Goal: Transaction & Acquisition: Download file/media

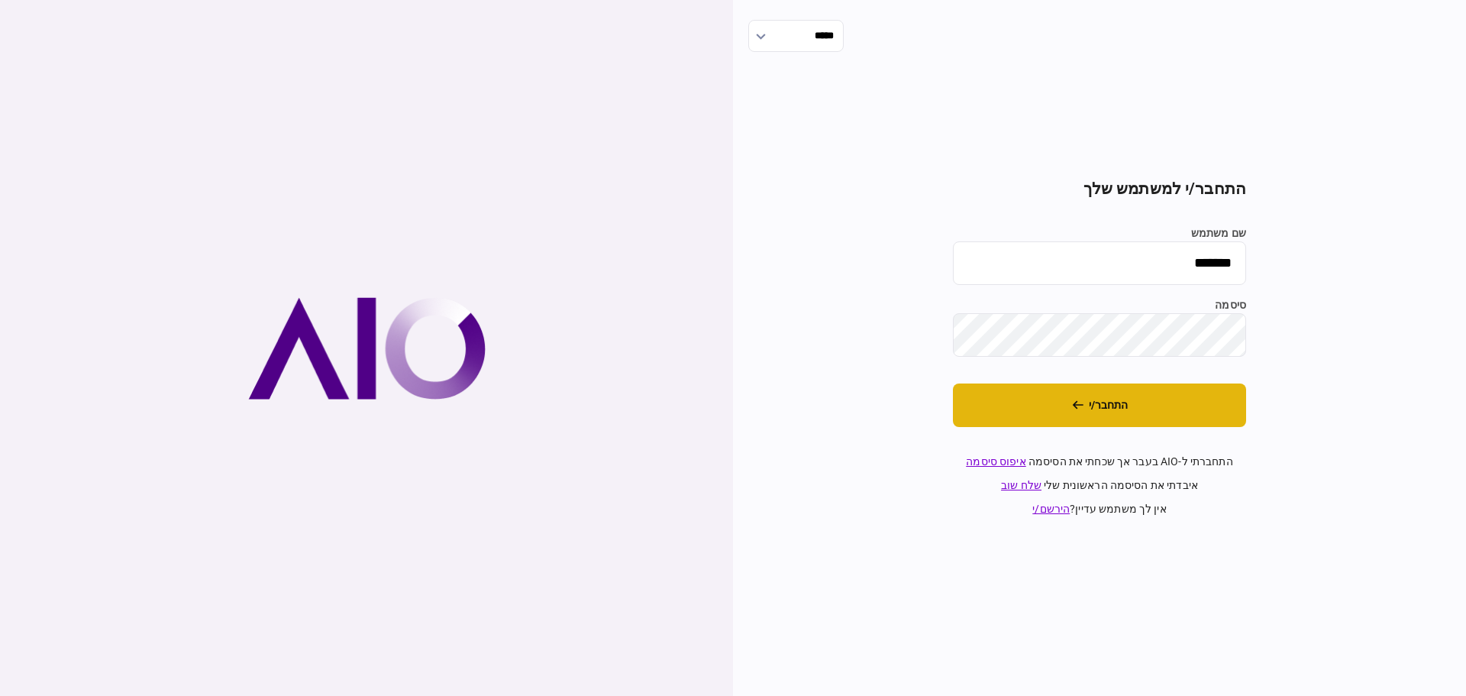
click at [1093, 411] on button "התחבר/י" at bounding box center [1099, 405] width 293 height 44
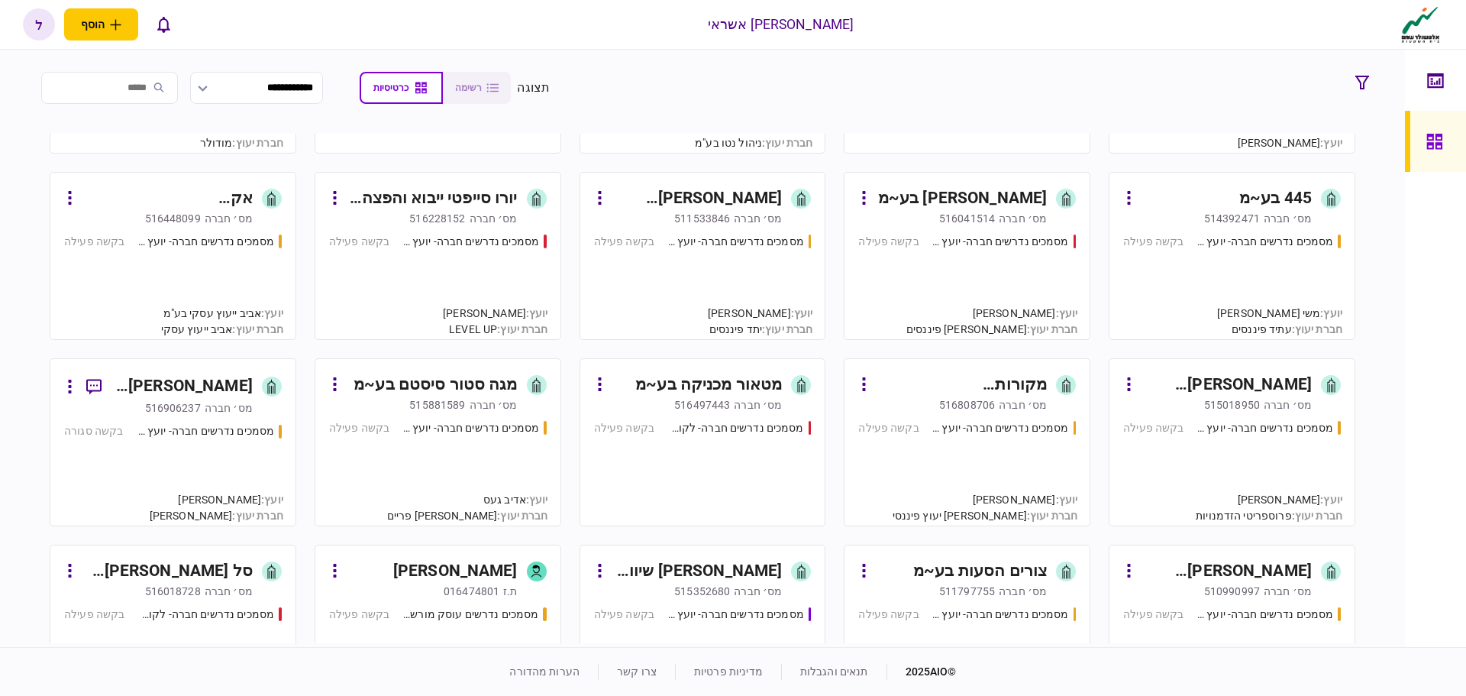
scroll to position [611, 0]
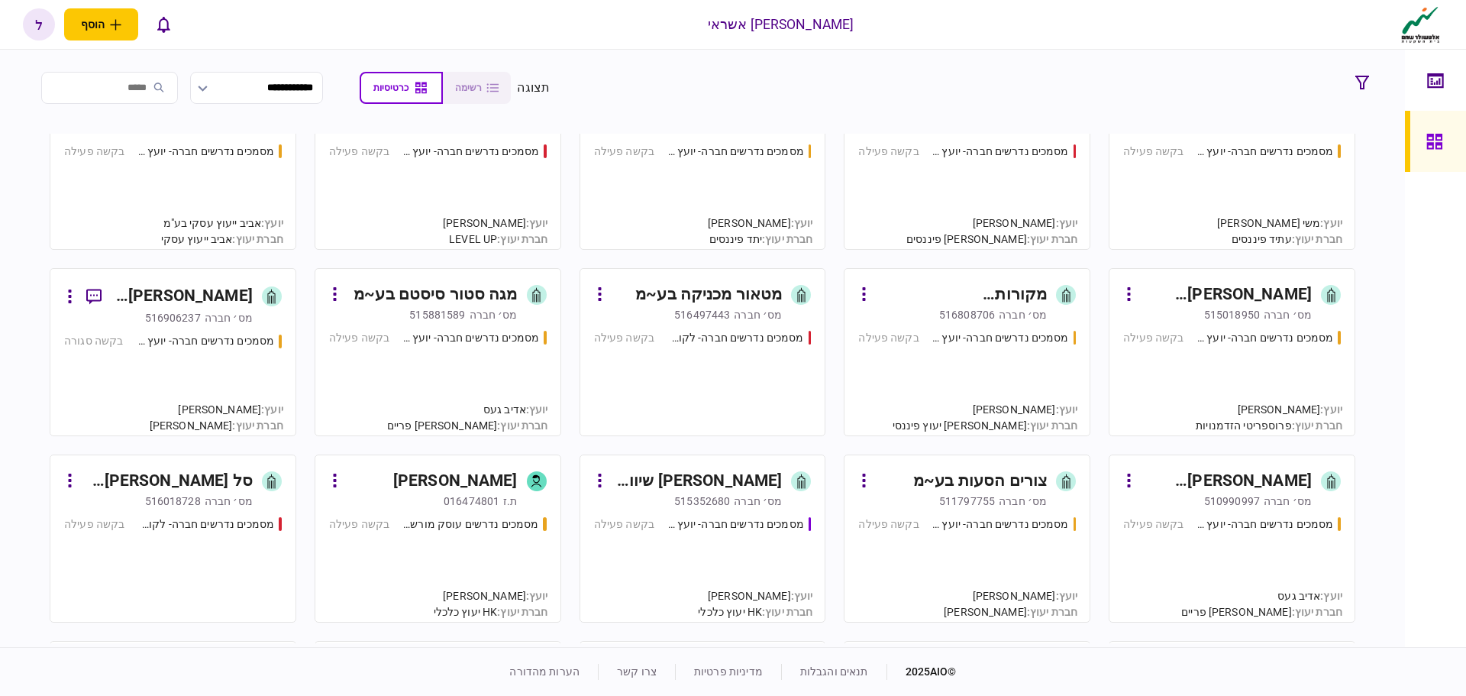
click at [483, 514] on link "חזי קרוטהמר ת.ז 016474801 מסמכים נדרשים עוסק מורשה - יועץ בקשה פעילה יועץ : חזי…" at bounding box center [438, 538] width 247 height 168
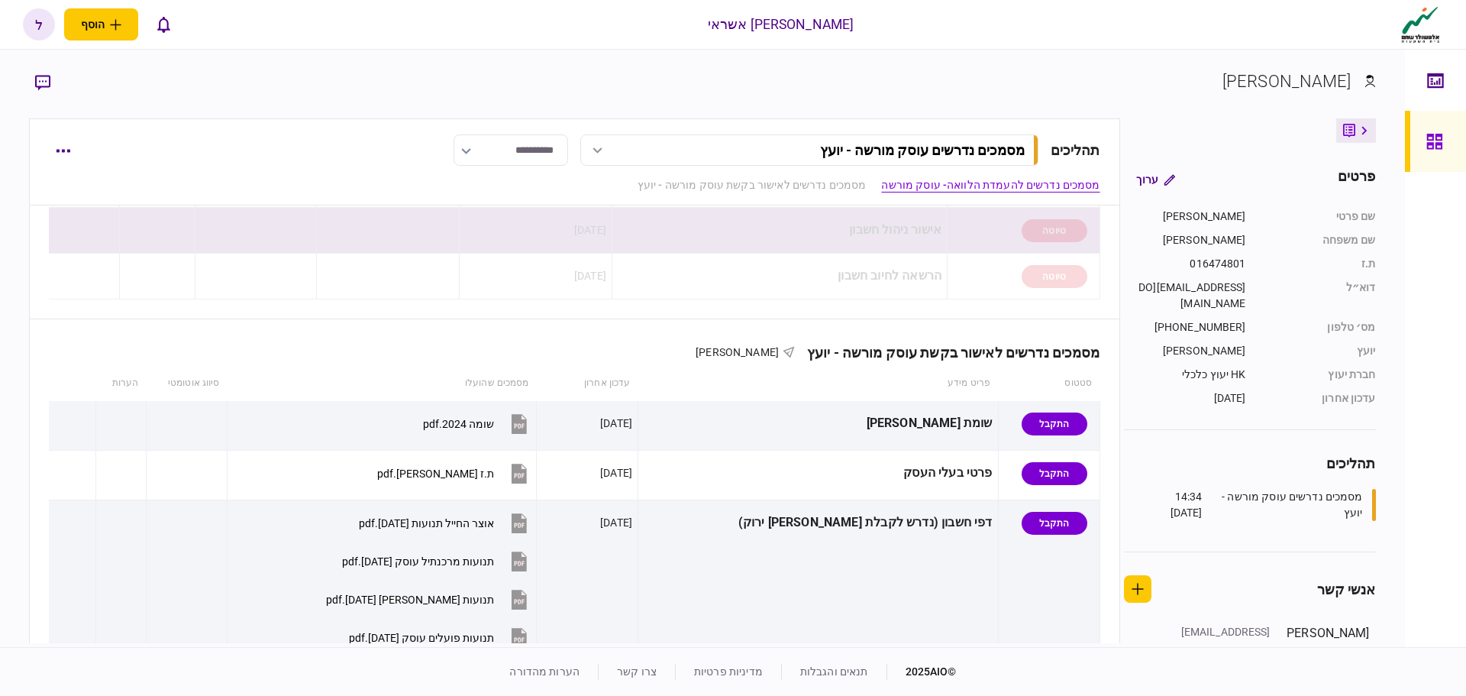
scroll to position [305, 0]
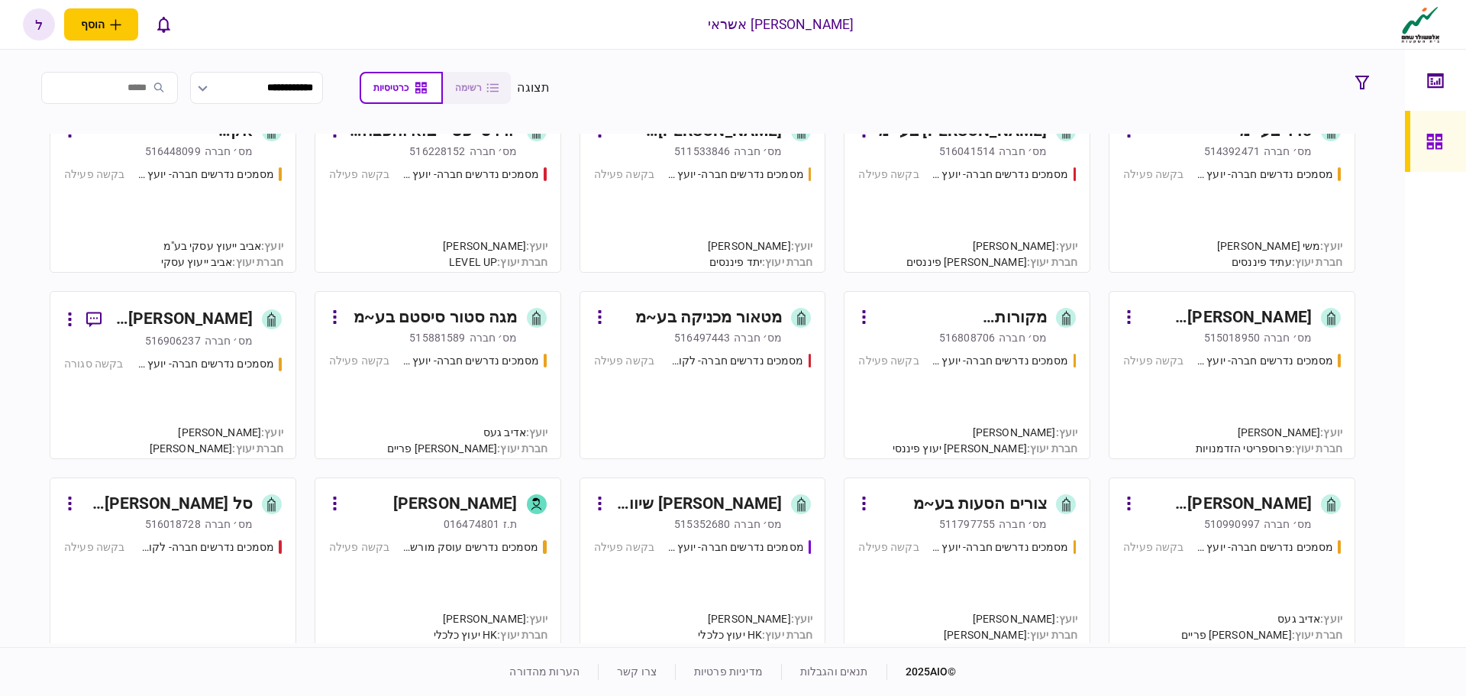
scroll to position [611, 0]
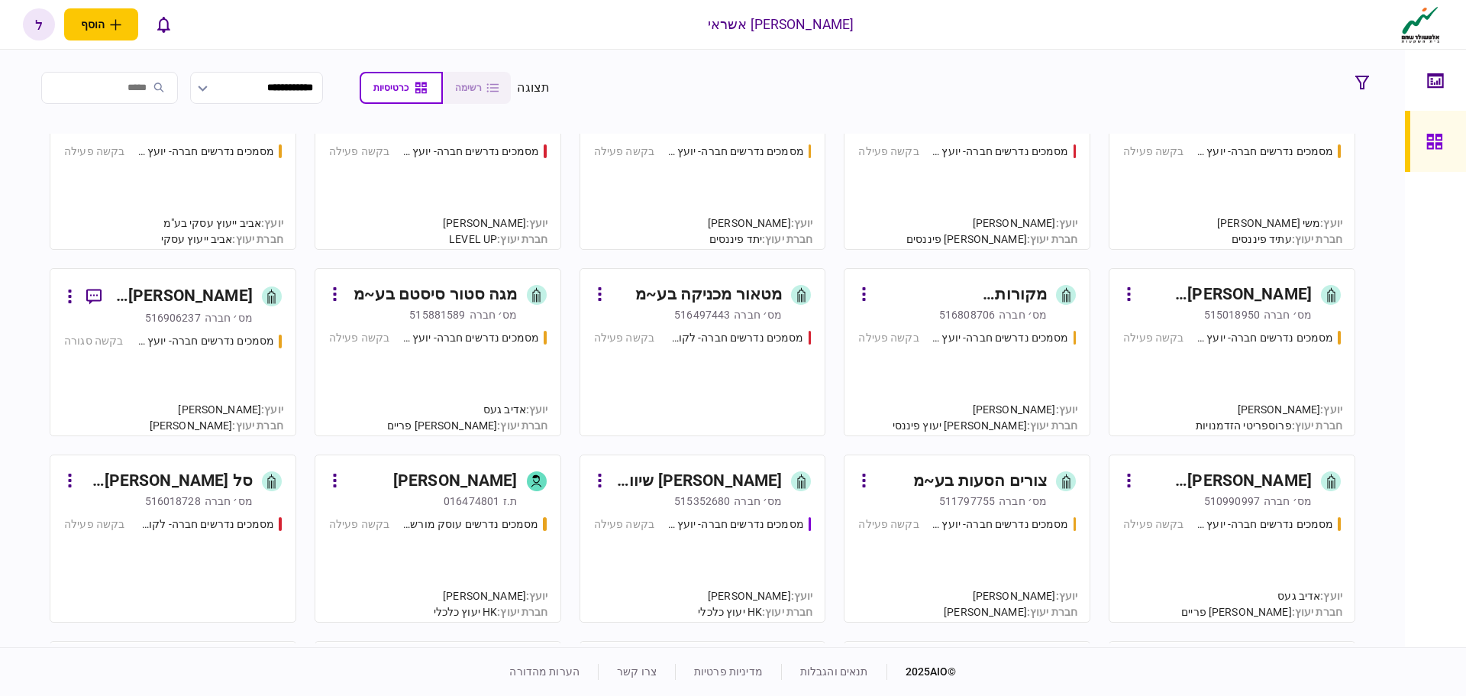
click at [461, 486] on div "חזי קרוטהמר" at bounding box center [455, 481] width 124 height 24
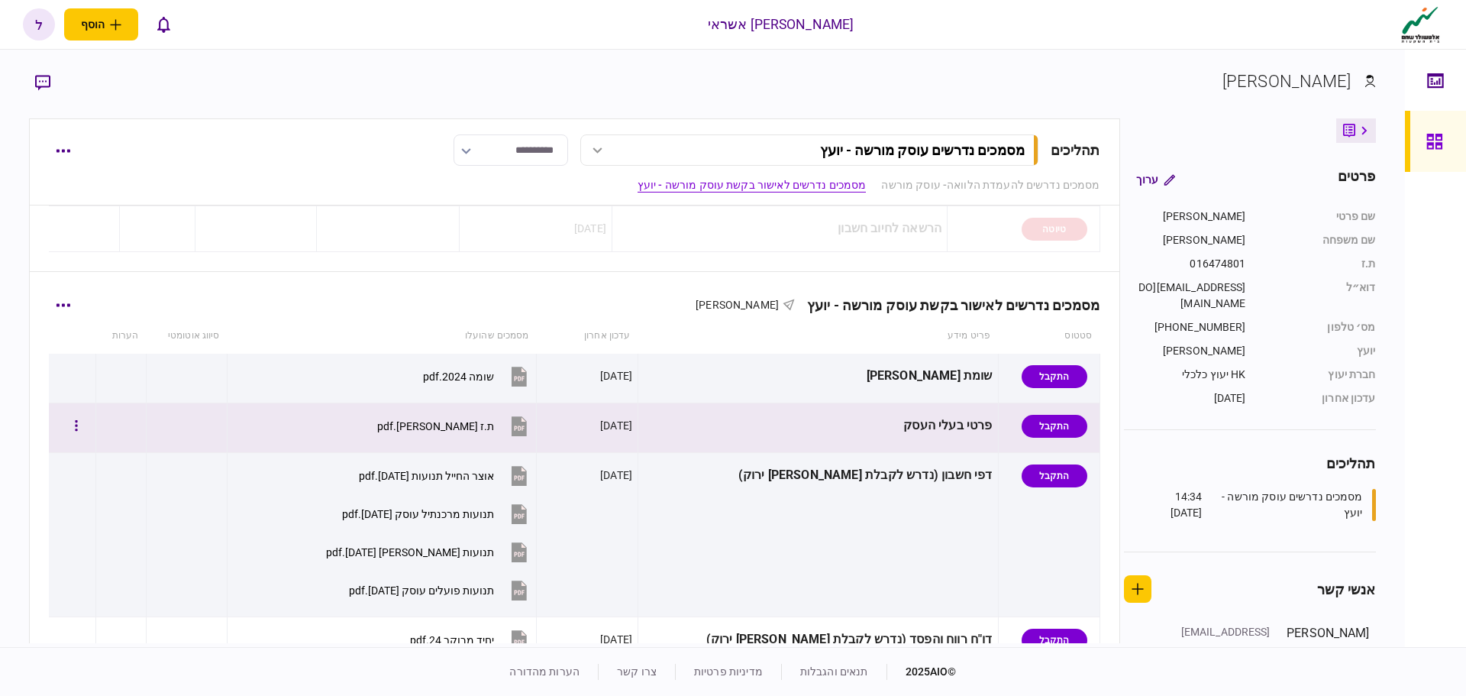
scroll to position [382, 0]
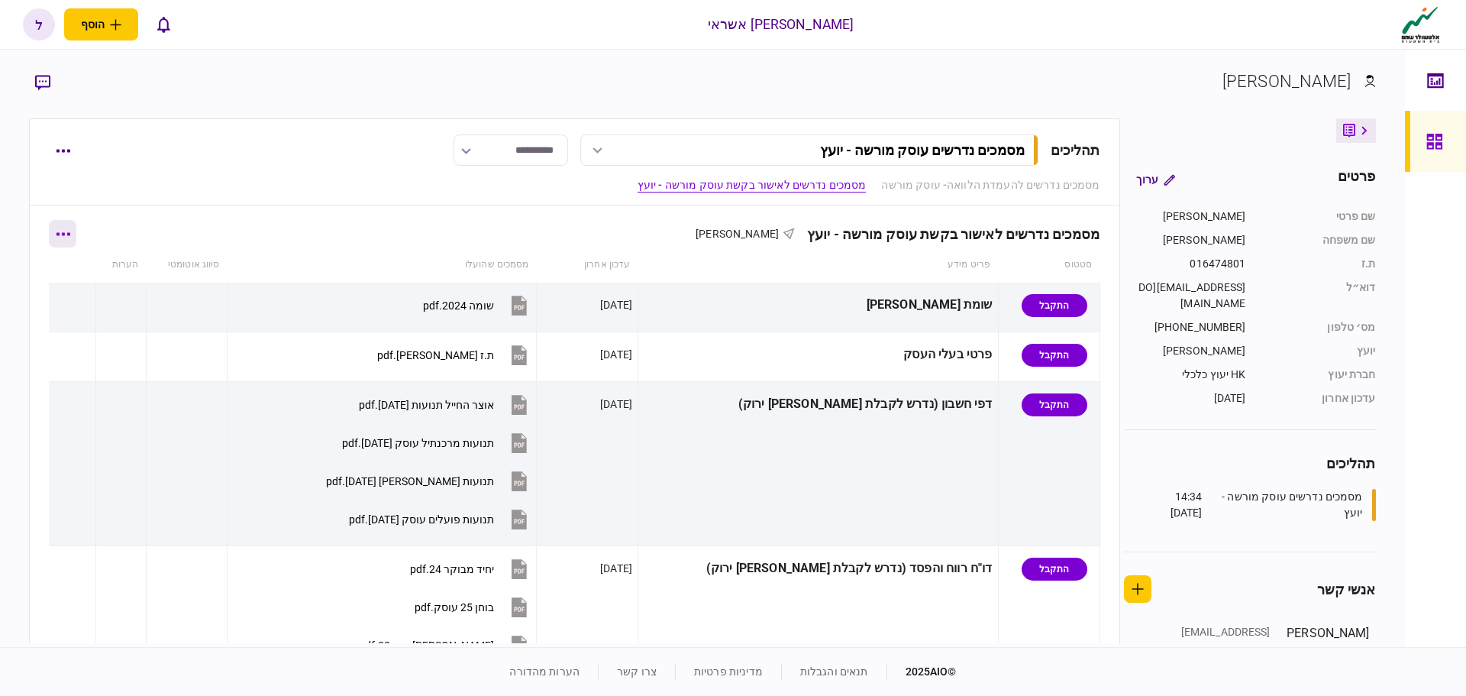
click at [69, 241] on button "button" at bounding box center [62, 233] width 27 height 27
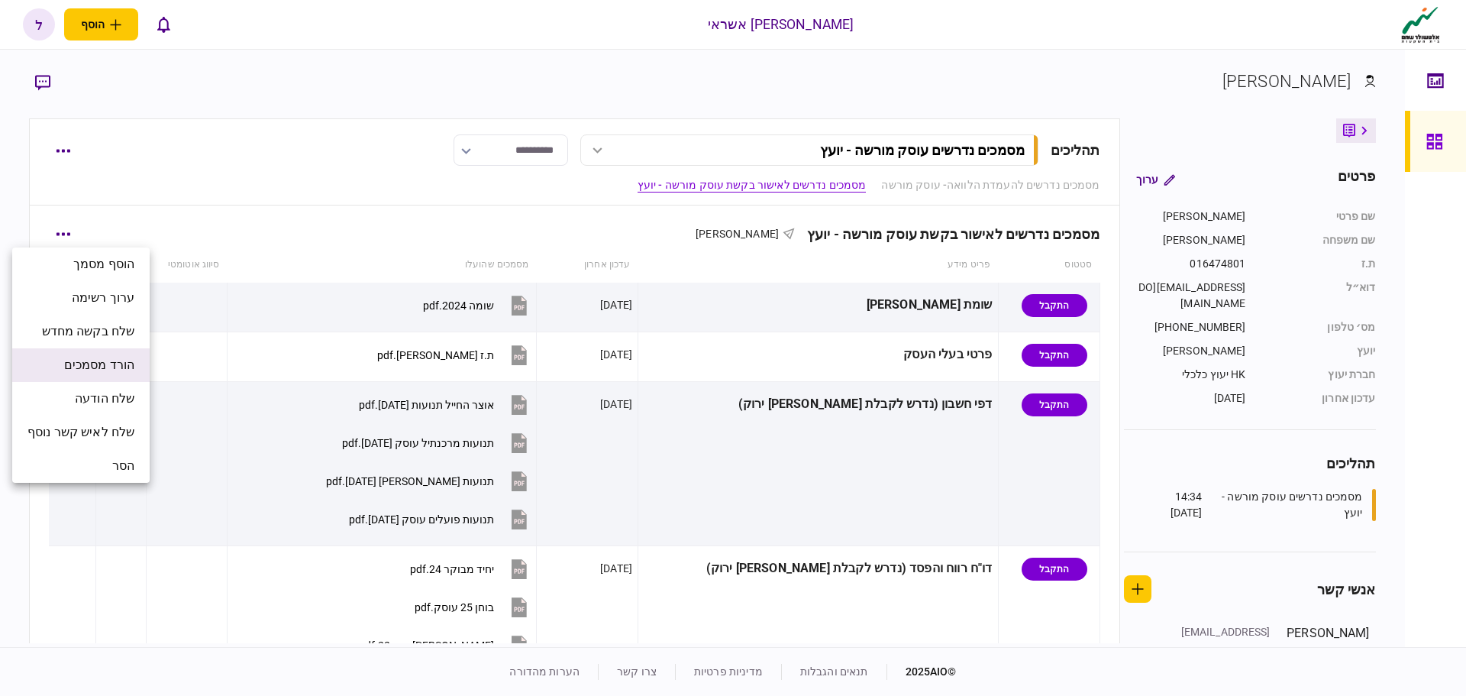
click at [111, 364] on span "הורד מסמכים" at bounding box center [99, 365] width 70 height 18
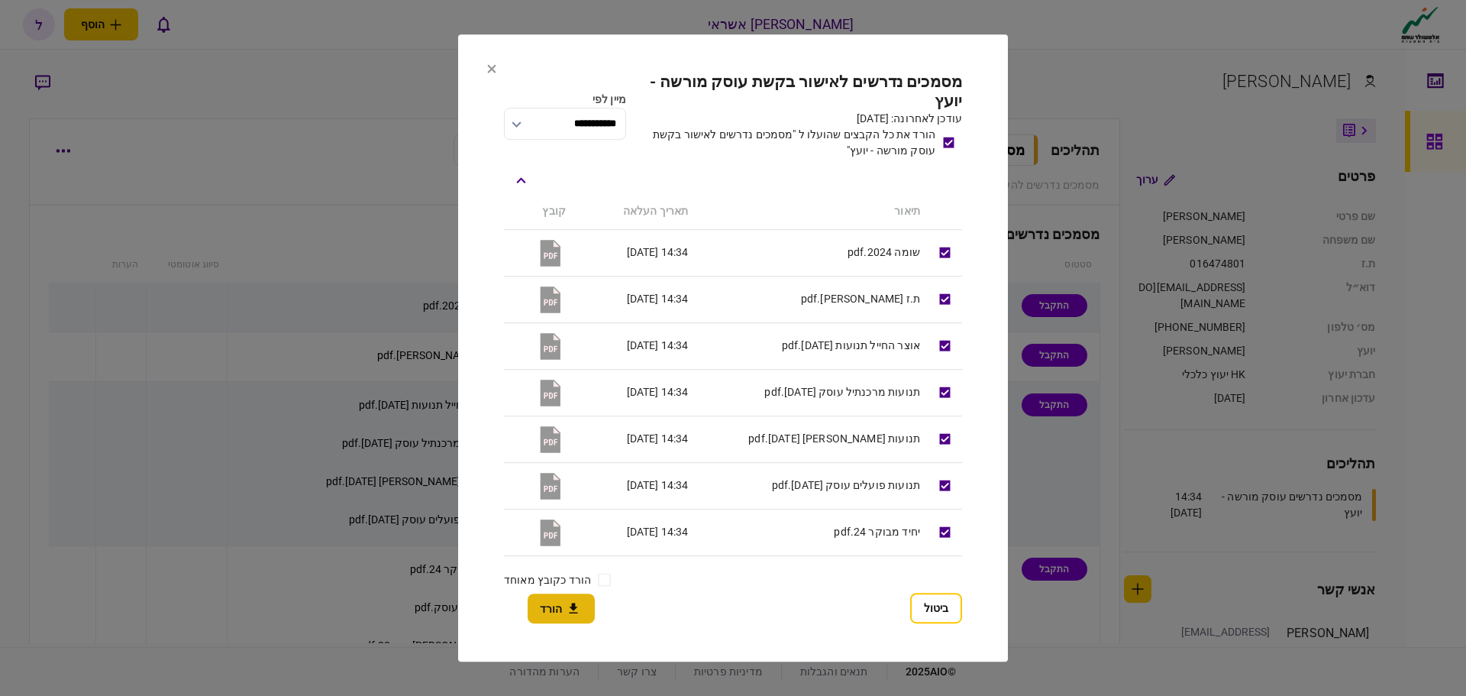
click at [557, 609] on button "הורד" at bounding box center [561, 608] width 67 height 30
